Goal: Find contact information: Find contact information

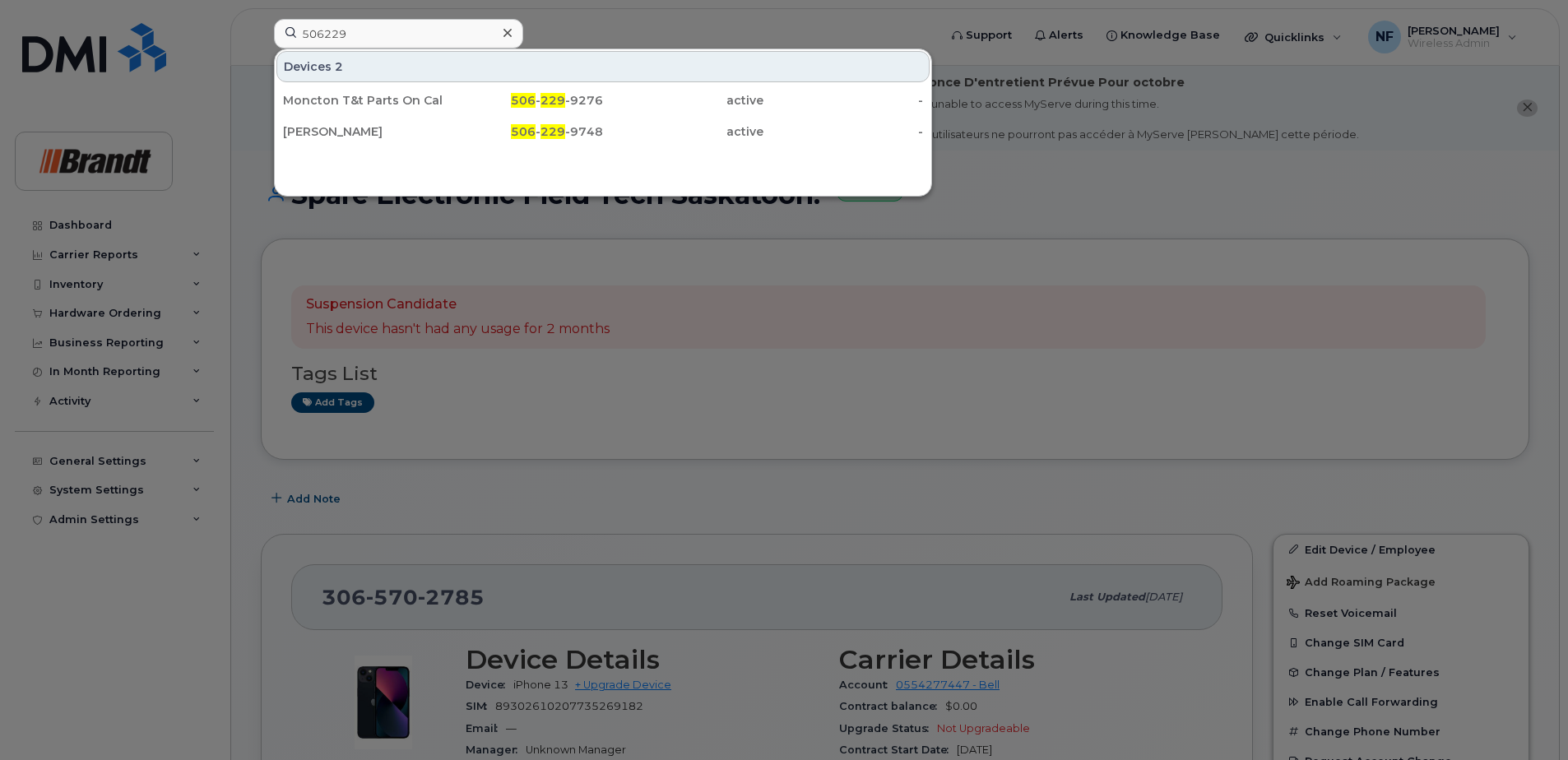
type input "506229"
click at [514, 95] on span "506" at bounding box center [523, 100] width 25 height 15
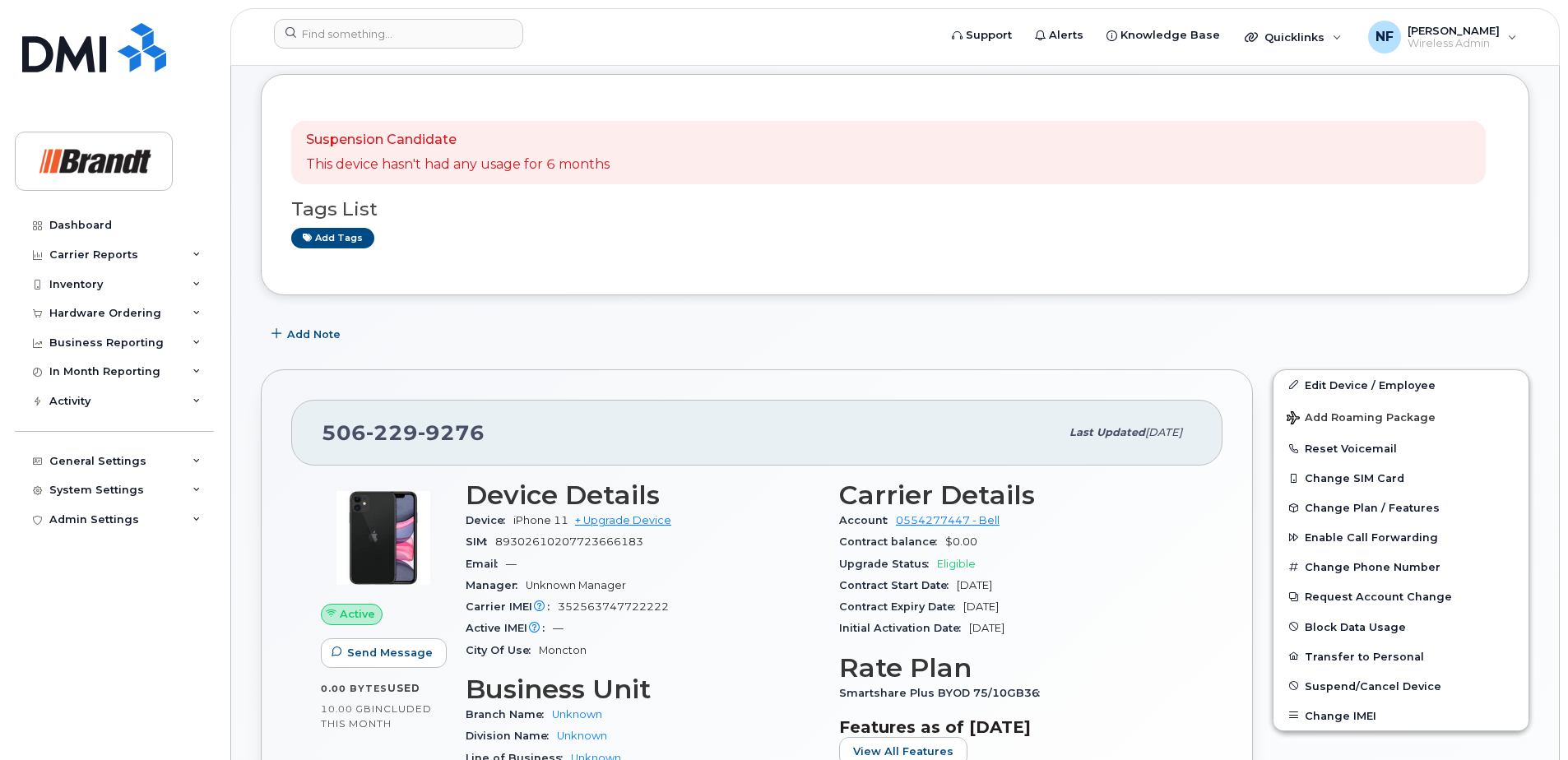
scroll to position [329, 0]
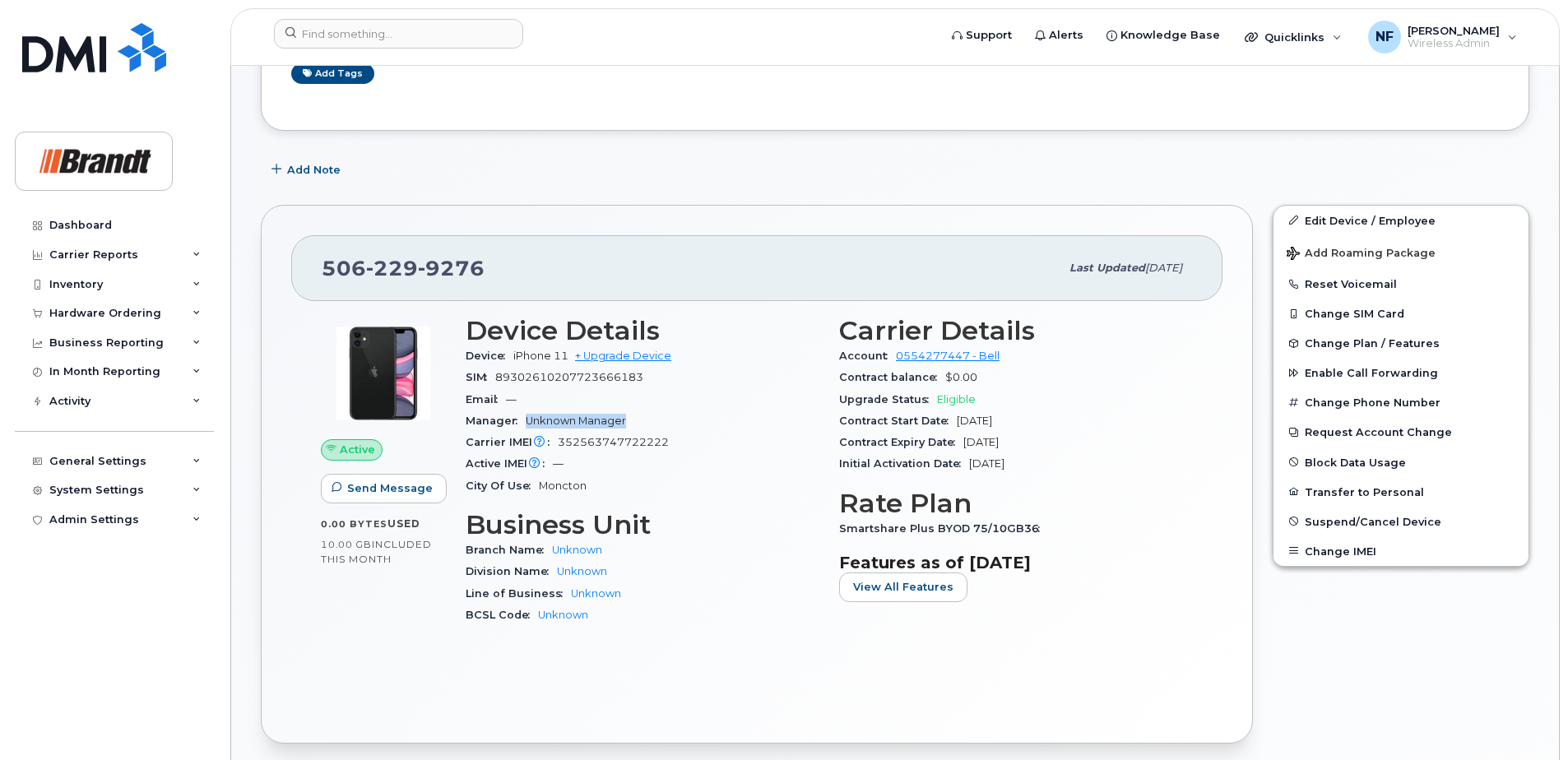
drag, startPoint x: 527, startPoint y: 422, endPoint x: 641, endPoint y: 422, distance: 114.0
click at [641, 422] on div "Manager Unknown Manager" at bounding box center [643, 421] width 354 height 21
click at [649, 422] on div "Manager Unknown Manager" at bounding box center [643, 421] width 354 height 21
drag, startPoint x: 666, startPoint y: 445, endPoint x: 556, endPoint y: 442, distance: 110.0
click at [556, 442] on div "Carrier IMEI Carrier IMEI is reported during the last billing cycle or change o…" at bounding box center [643, 443] width 354 height 21
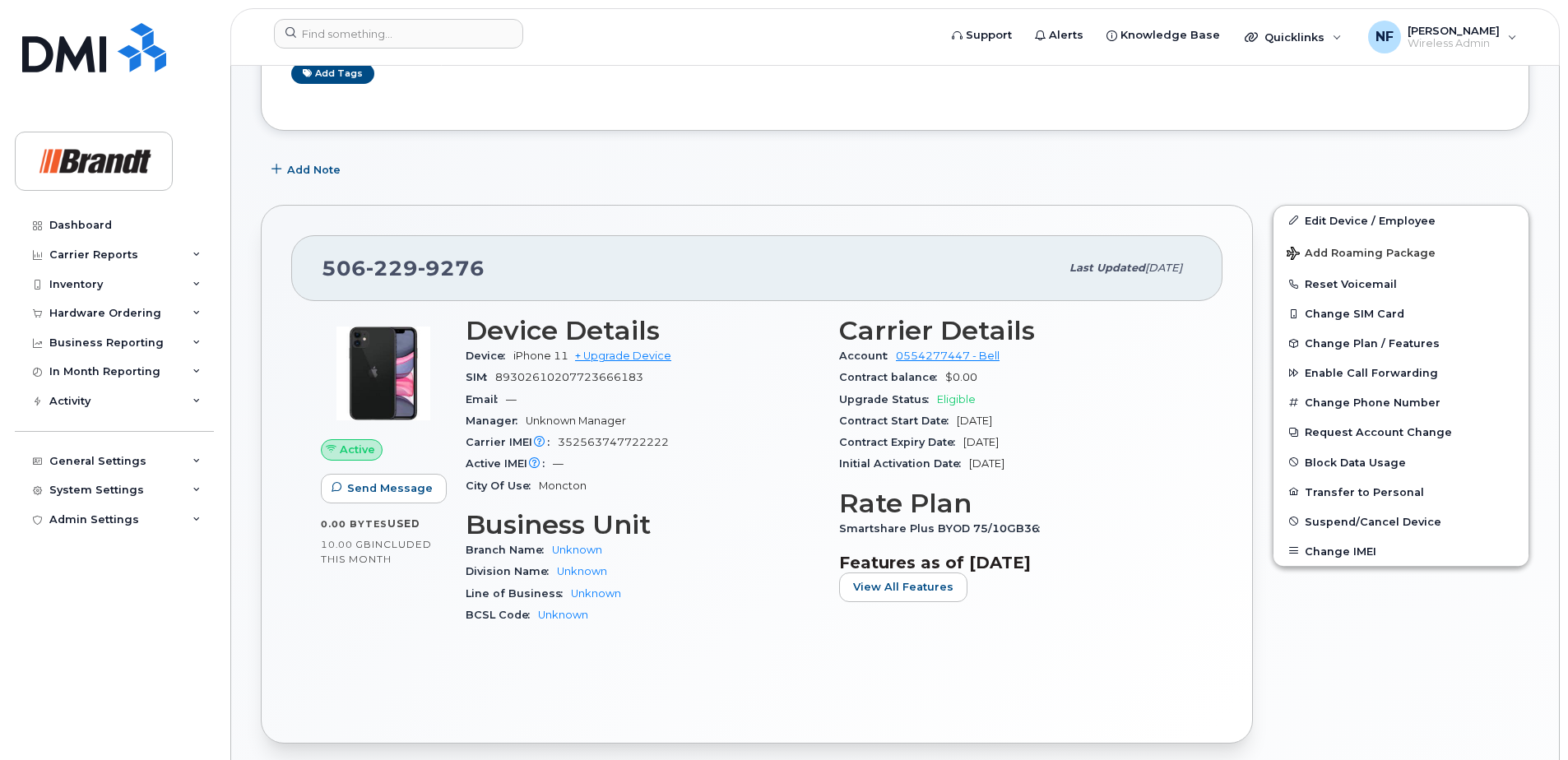
drag, startPoint x: 556, startPoint y: 442, endPoint x: 657, endPoint y: 414, distance: 104.8
click at [657, 414] on div "Manager Unknown Manager" at bounding box center [643, 421] width 354 height 21
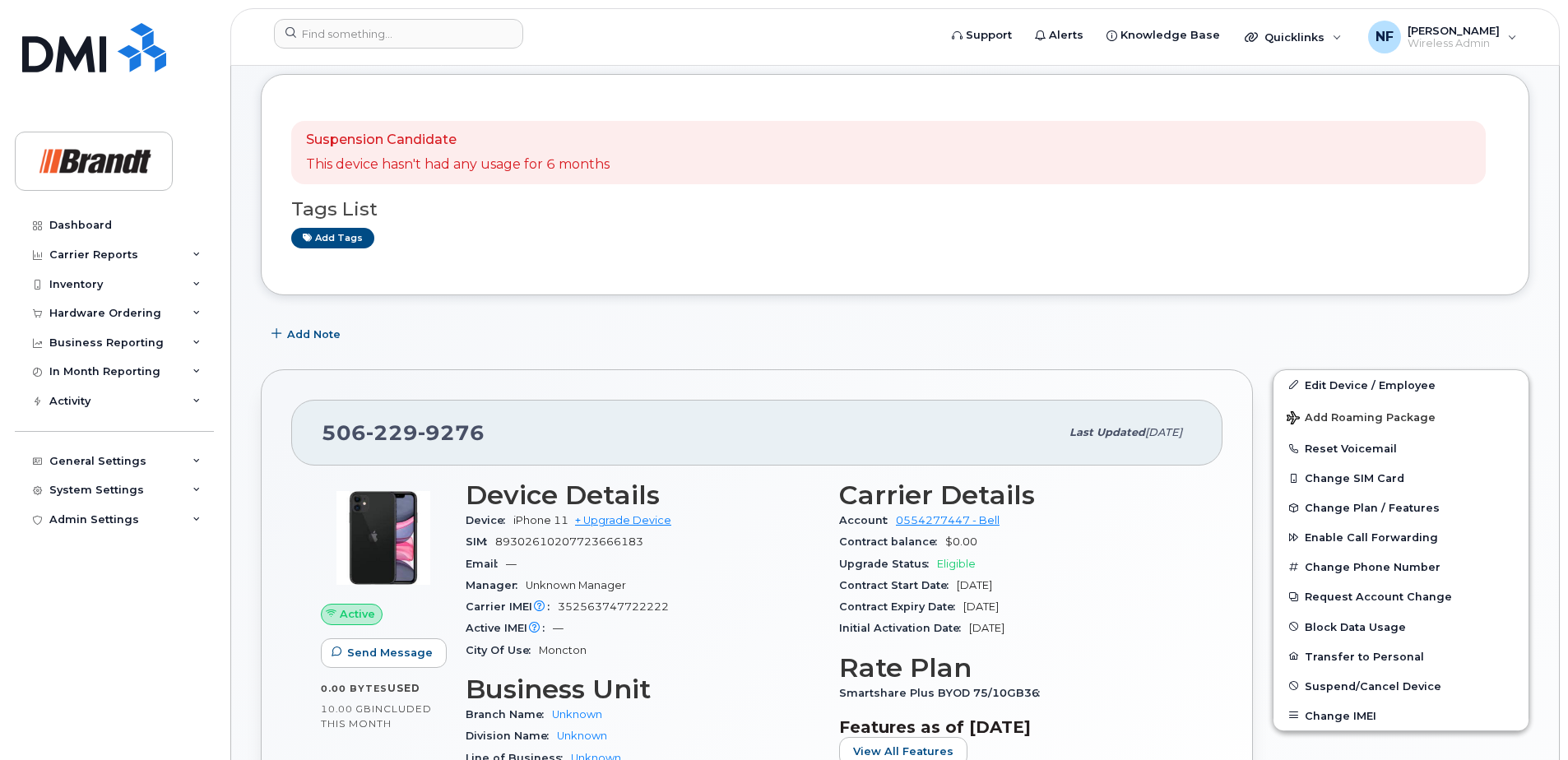
scroll to position [0, 0]
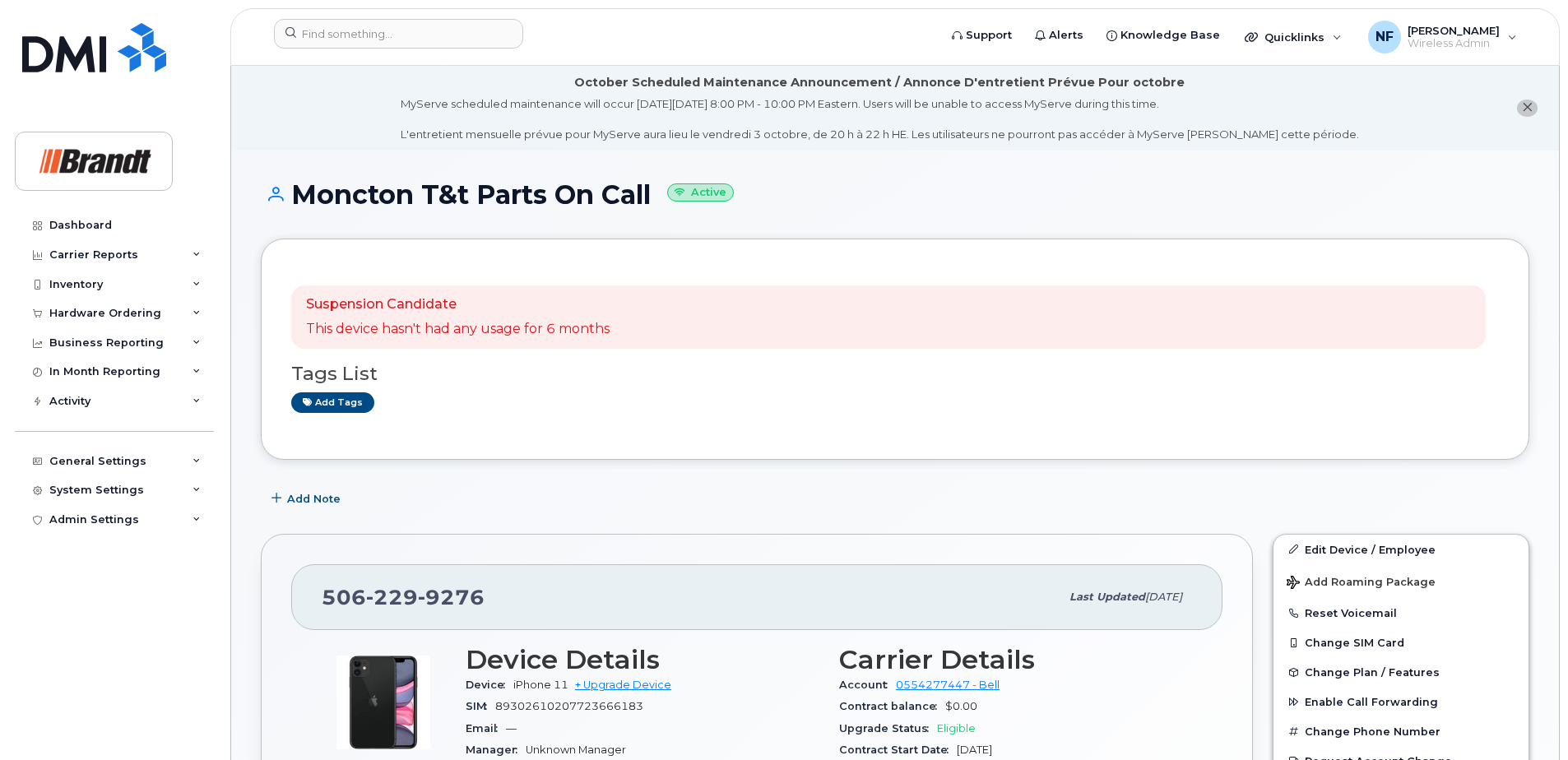
click at [454, 602] on span "9276" at bounding box center [451, 597] width 66 height 25
copy span "506 229 9276"
